Goal: Task Accomplishment & Management: Use online tool/utility

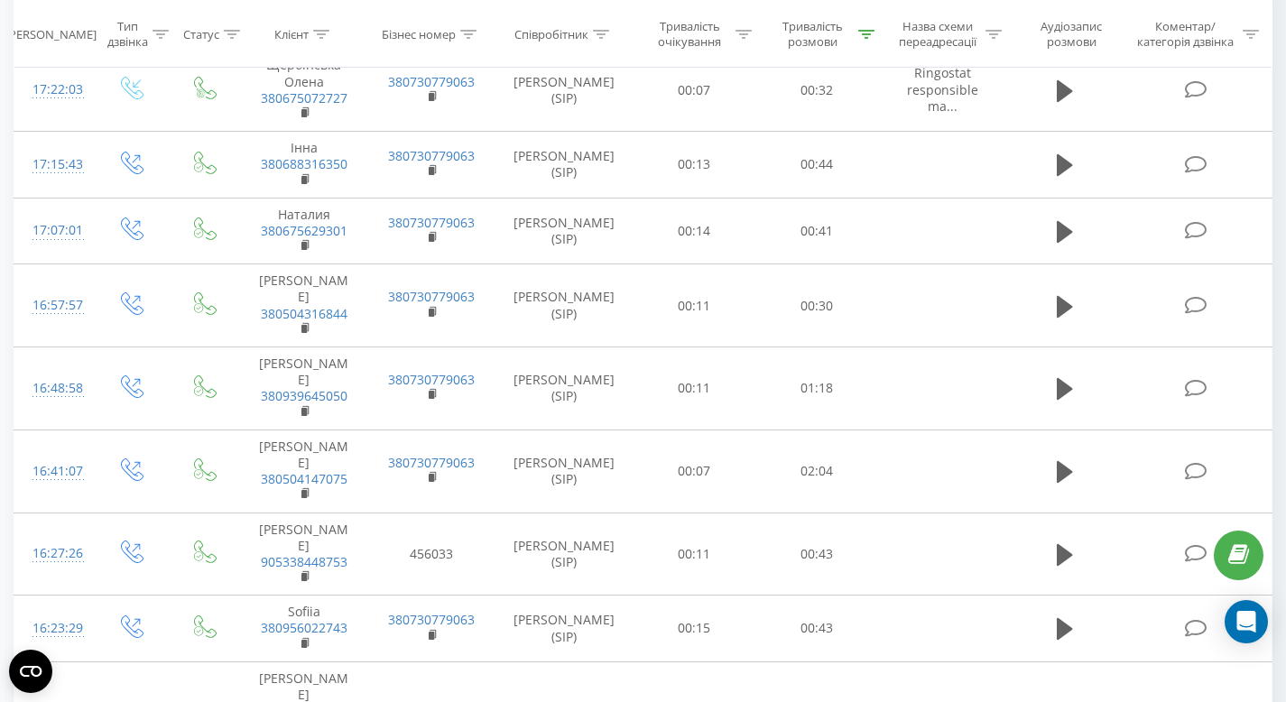
scroll to position [590, 0]
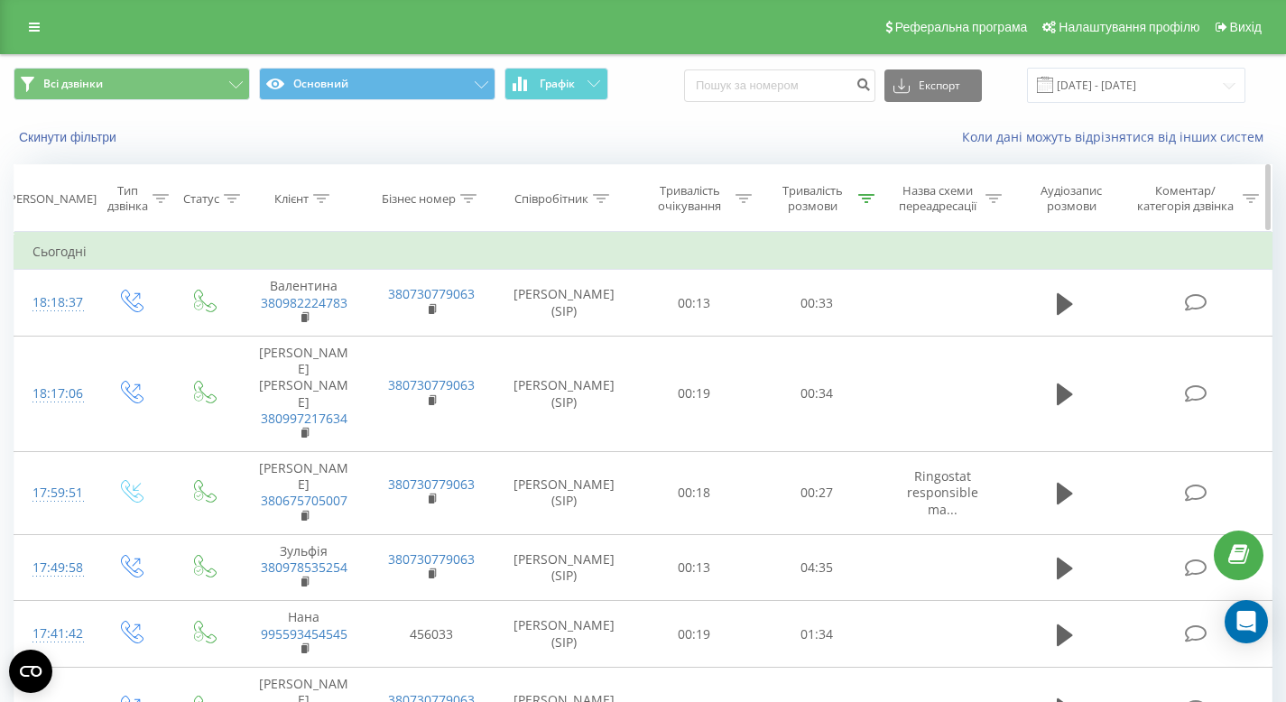
click at [864, 195] on icon at bounding box center [866, 198] width 16 height 9
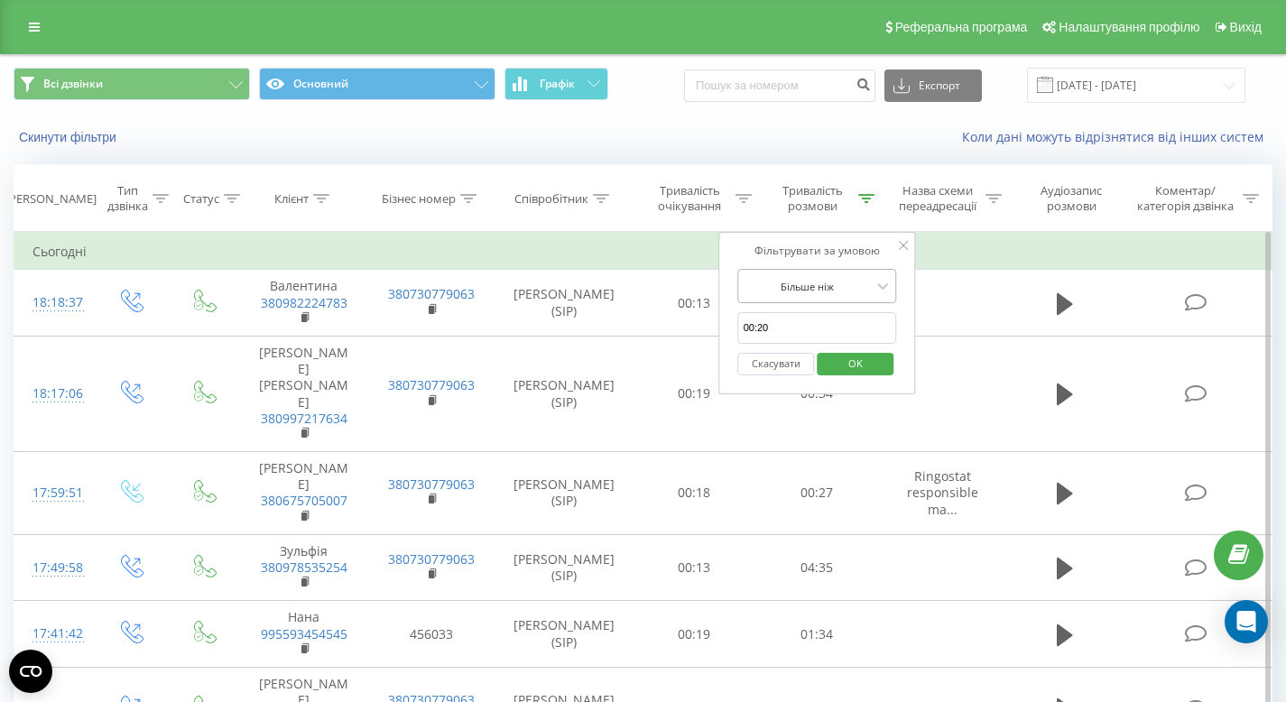
click at [864, 286] on div at bounding box center [808, 286] width 128 height 17
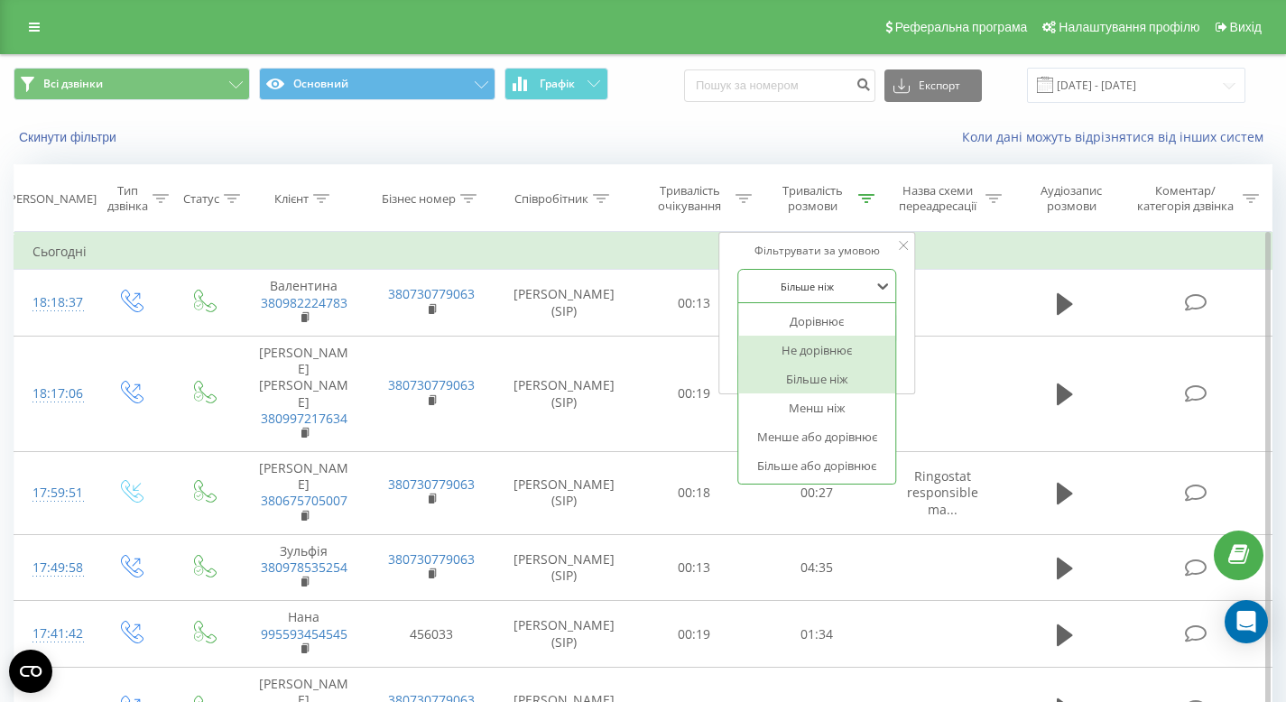
click at [836, 346] on div "Не дорівнює" at bounding box center [817, 350] width 157 height 29
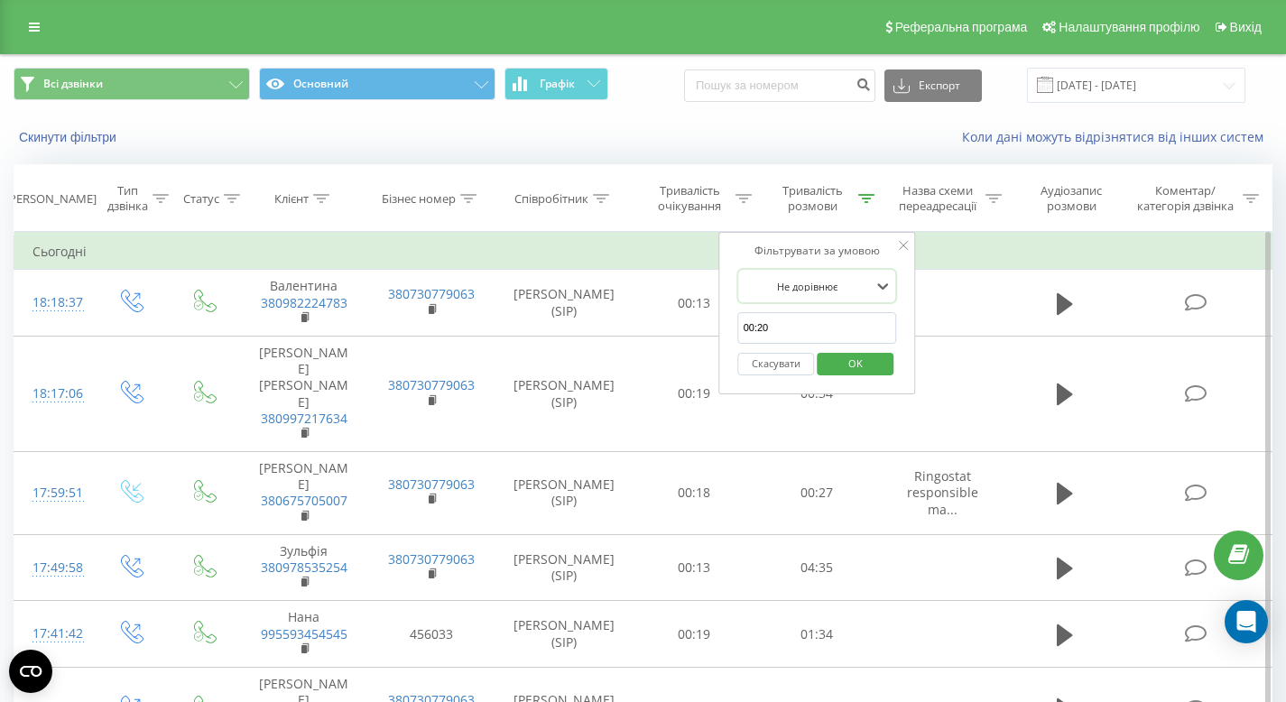
click at [851, 354] on span "OK" at bounding box center [855, 363] width 51 height 28
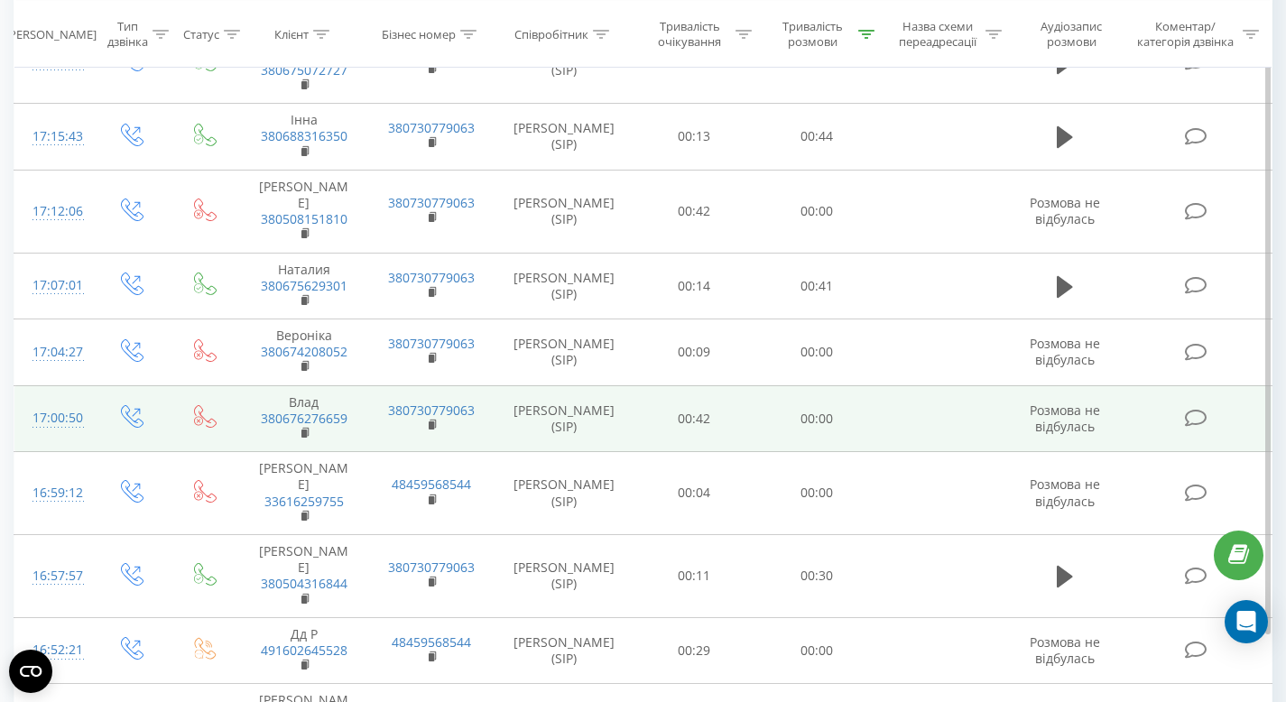
scroll to position [1477, 0]
